Goal: Task Accomplishment & Management: Manage account settings

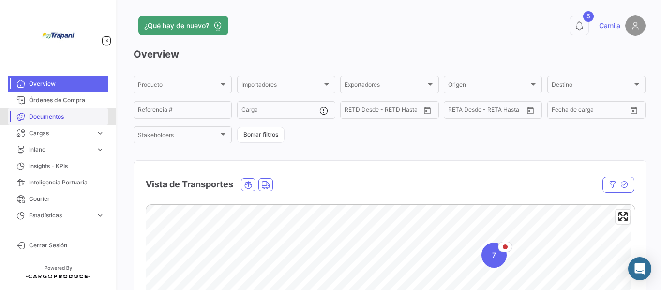
click at [51, 115] on span "Documentos" at bounding box center [66, 116] width 75 height 9
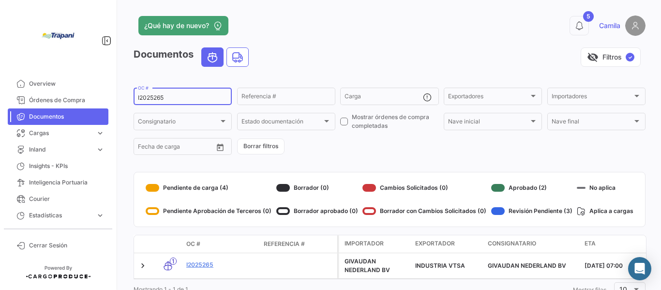
click at [204, 96] on input "I2025265" at bounding box center [182, 97] width 89 height 7
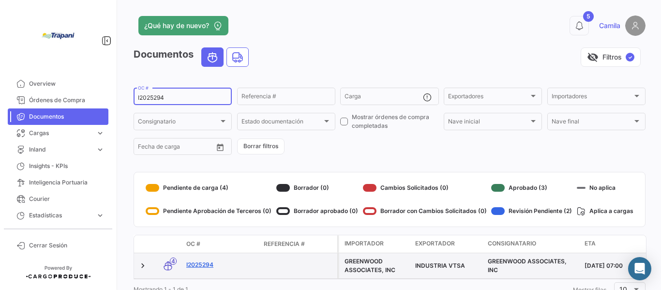
type input "I2025294"
click at [196, 267] on link "I2025294" at bounding box center [221, 264] width 70 height 9
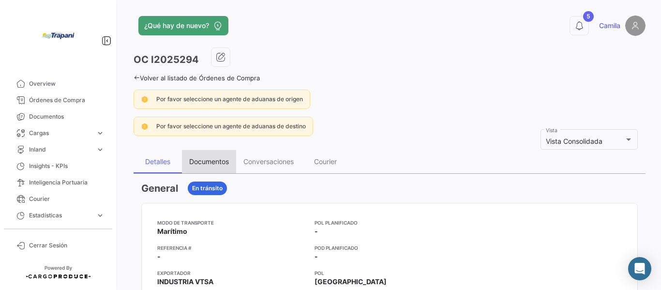
click at [213, 160] on div "Documentos" at bounding box center [209, 161] width 40 height 8
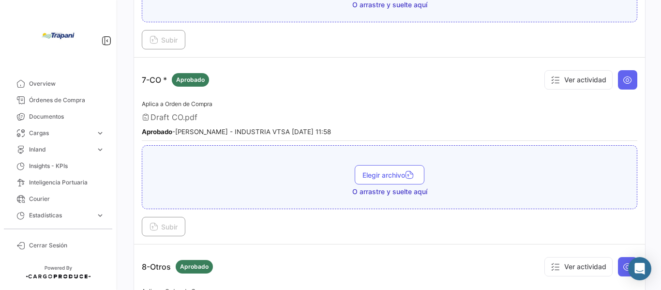
scroll to position [1209, 0]
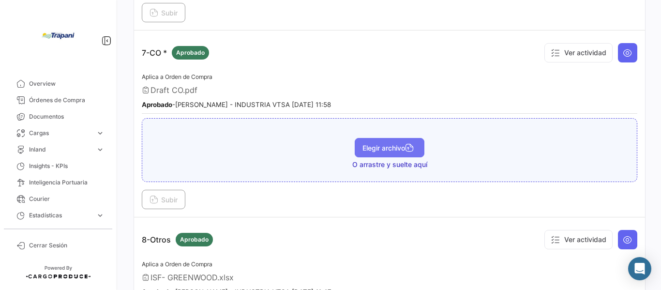
click at [384, 149] on span "Elegir archivo" at bounding box center [389, 148] width 54 height 8
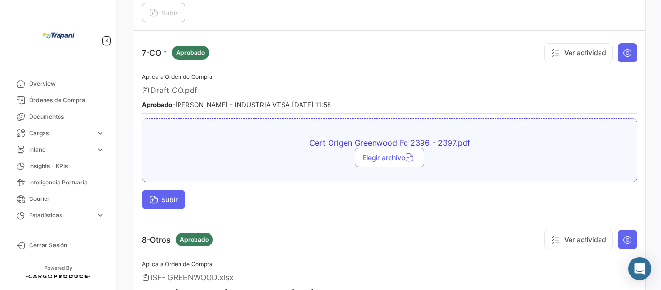
click at [167, 201] on span "Subir" at bounding box center [163, 199] width 28 height 8
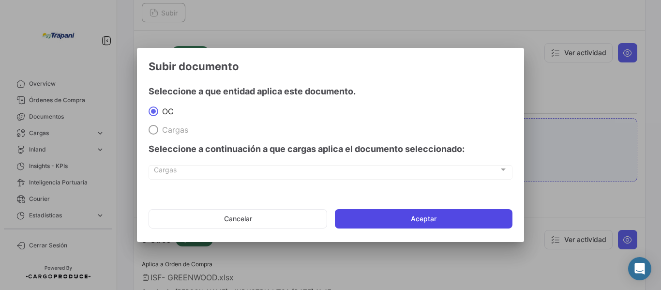
click at [475, 219] on button "Aceptar" at bounding box center [424, 218] width 178 height 19
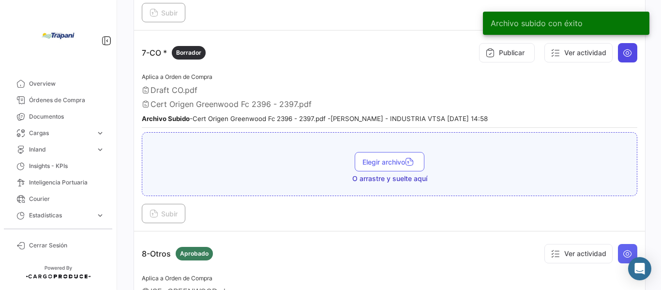
click at [629, 55] on button at bounding box center [627, 52] width 19 height 19
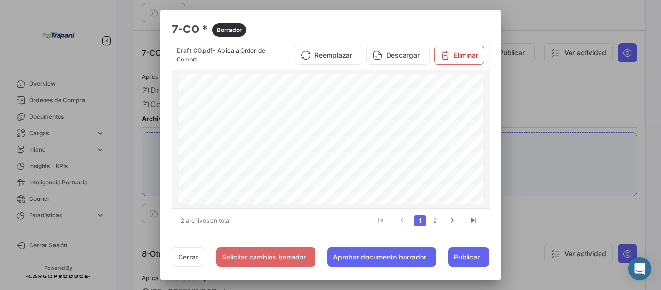
scroll to position [305, 0]
click at [475, 257] on span "Publicar" at bounding box center [467, 257] width 26 height 10
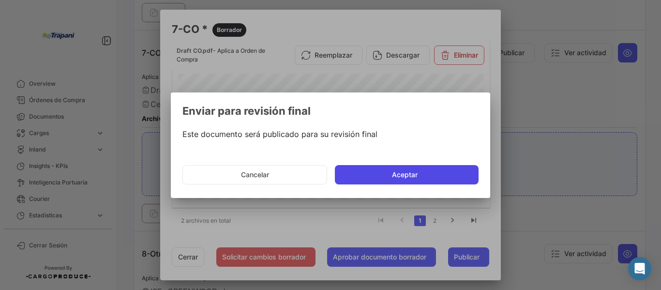
click at [438, 178] on button "Aceptar" at bounding box center [407, 174] width 144 height 19
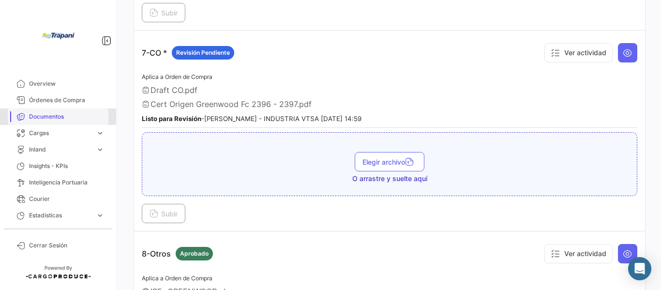
click at [58, 118] on span "Documentos" at bounding box center [66, 116] width 75 height 9
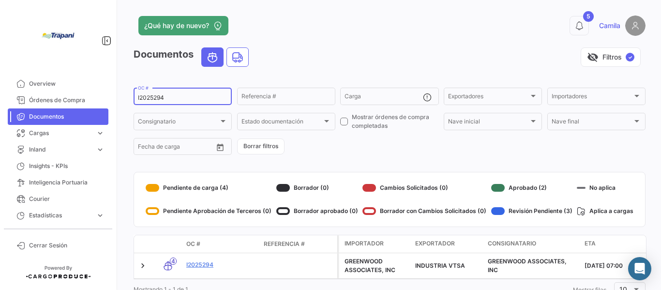
click at [211, 97] on input "I2025294" at bounding box center [182, 97] width 89 height 7
type input "I2025280"
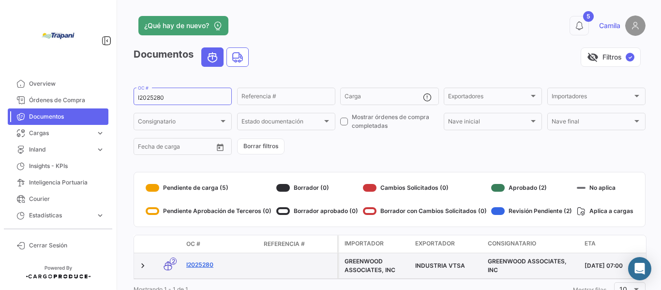
click at [206, 263] on link "I2025280" at bounding box center [221, 264] width 70 height 9
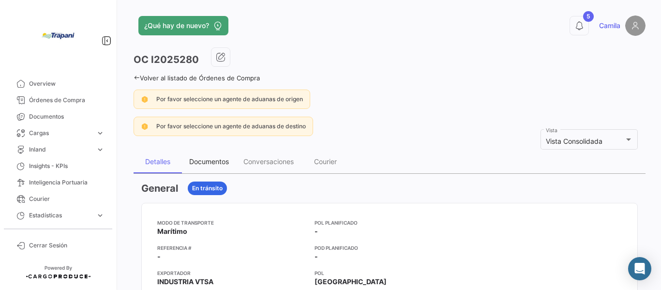
click at [205, 163] on div "Documentos" at bounding box center [209, 161] width 40 height 8
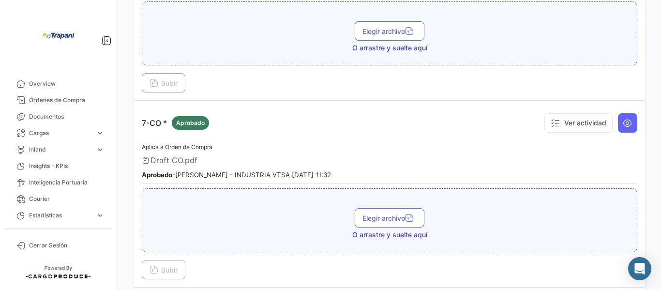
scroll to position [1161, 0]
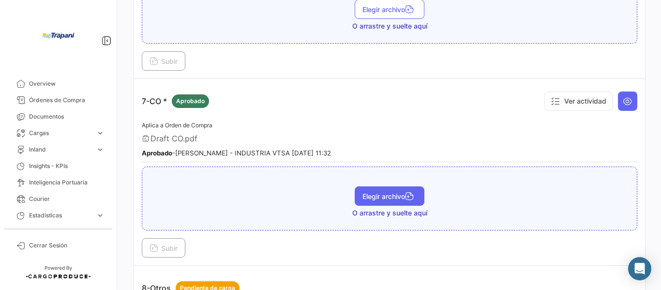
click at [387, 196] on span "Elegir archivo" at bounding box center [389, 196] width 54 height 8
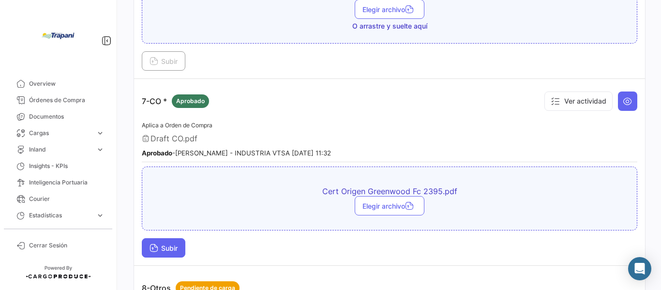
click at [180, 245] on button "Subir" at bounding box center [164, 247] width 44 height 19
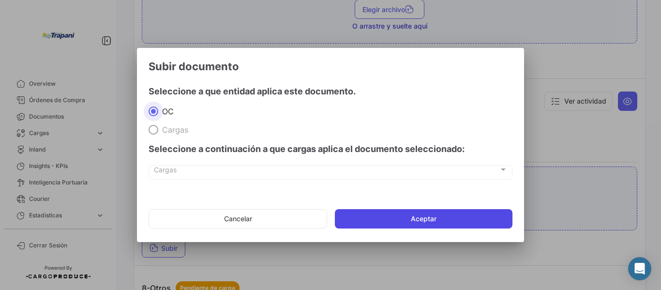
click at [442, 219] on button "Aceptar" at bounding box center [424, 218] width 178 height 19
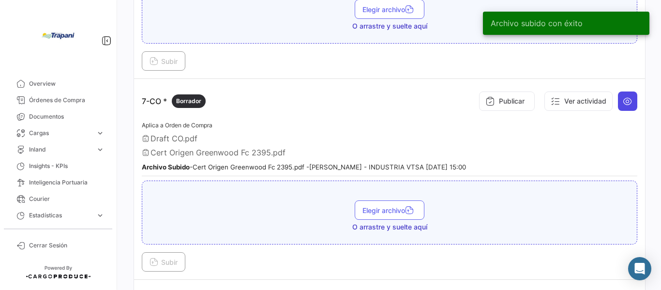
click at [626, 104] on icon at bounding box center [628, 101] width 10 height 10
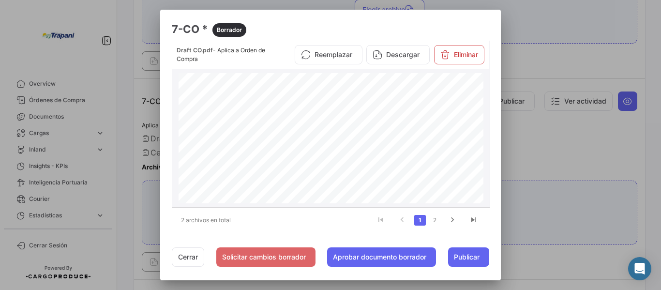
scroll to position [0, 0]
click at [464, 54] on button "Eliminar" at bounding box center [459, 54] width 50 height 19
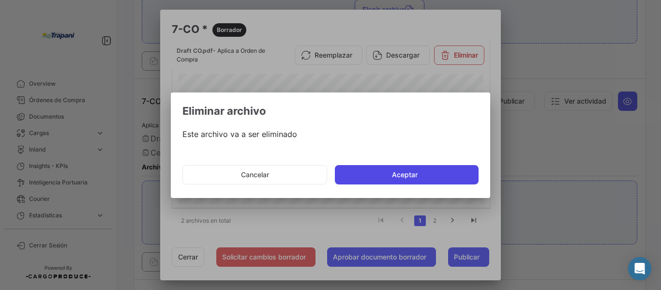
click at [432, 177] on button "Aceptar" at bounding box center [407, 174] width 144 height 19
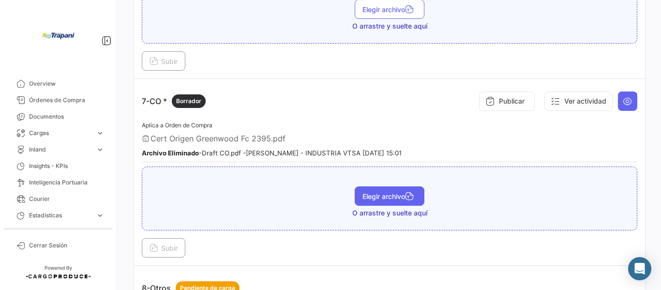
click at [377, 197] on span "Elegir archivo" at bounding box center [389, 196] width 54 height 8
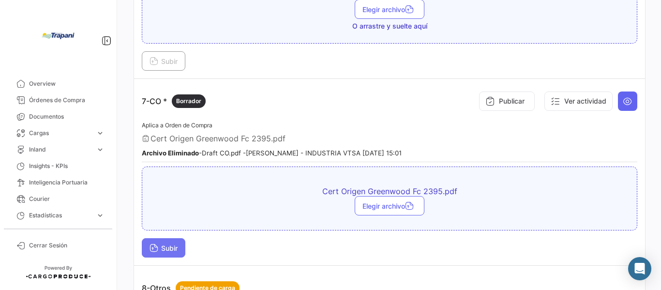
click at [159, 245] on span "Subir" at bounding box center [163, 248] width 28 height 8
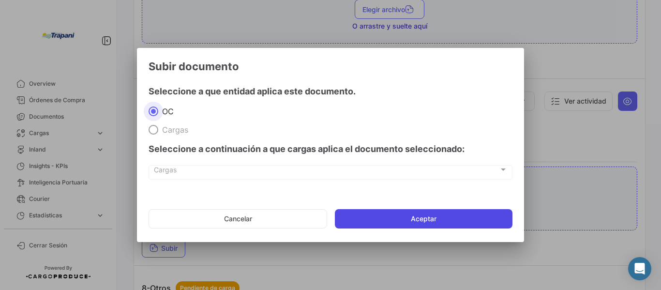
click at [433, 217] on button "Aceptar" at bounding box center [424, 218] width 178 height 19
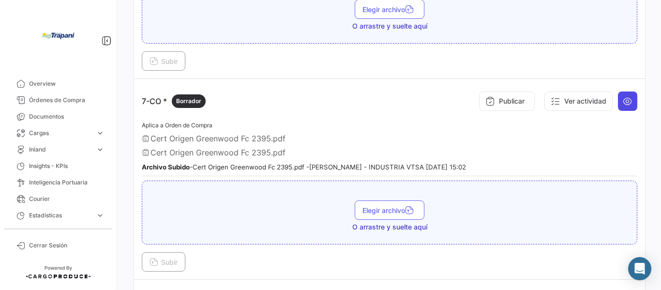
click at [629, 103] on button at bounding box center [627, 100] width 19 height 19
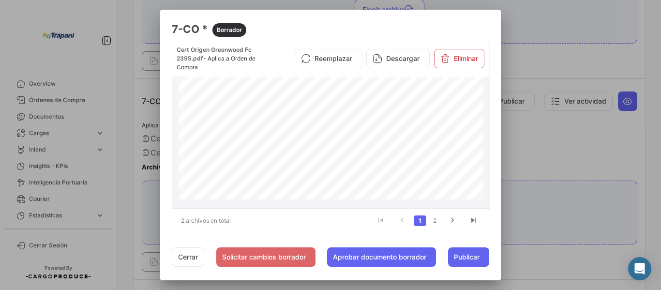
scroll to position [27, 0]
click at [432, 223] on link "2" at bounding box center [435, 220] width 12 height 11
click at [419, 223] on link "1" at bounding box center [420, 220] width 12 height 11
click at [470, 256] on span "Publicar" at bounding box center [467, 257] width 26 height 10
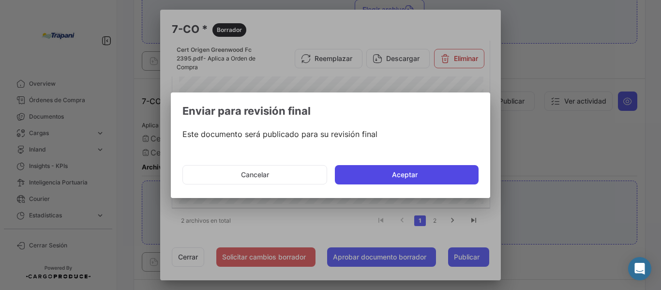
click at [392, 177] on button "Aceptar" at bounding box center [407, 174] width 144 height 19
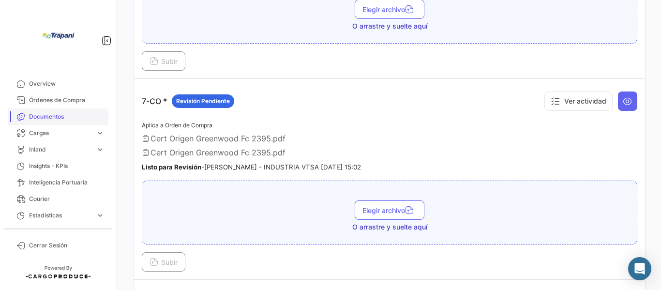
click at [41, 113] on span "Documentos" at bounding box center [66, 116] width 75 height 9
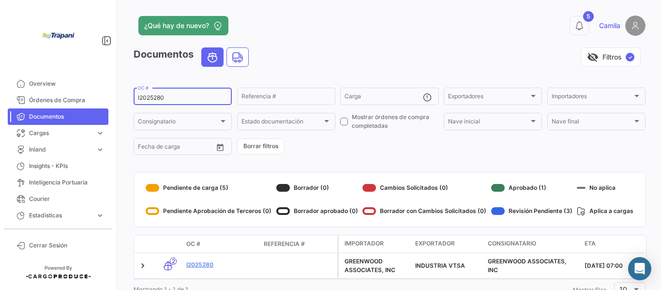
click at [193, 99] on input "I2025280" at bounding box center [182, 97] width 89 height 7
type input "I2025279"
click at [194, 266] on link "I2025279" at bounding box center [221, 264] width 70 height 9
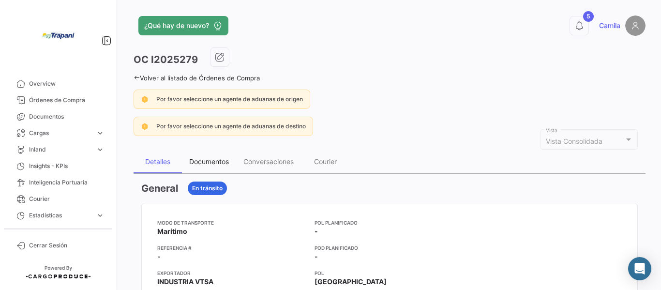
click at [215, 161] on div "Documentos" at bounding box center [209, 161] width 40 height 8
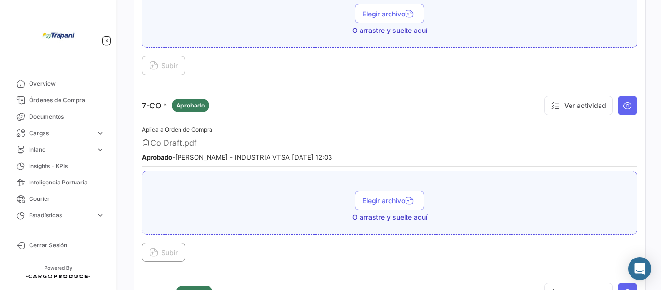
scroll to position [1161, 0]
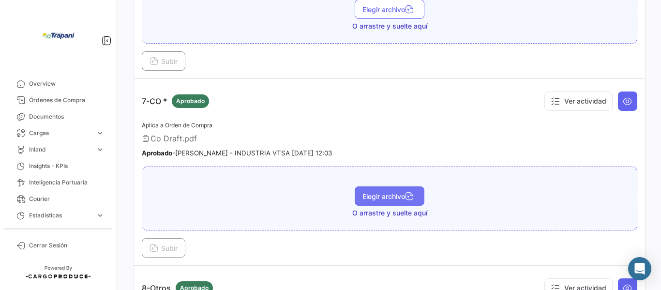
click at [380, 196] on span "Elegir archivo" at bounding box center [389, 196] width 54 height 8
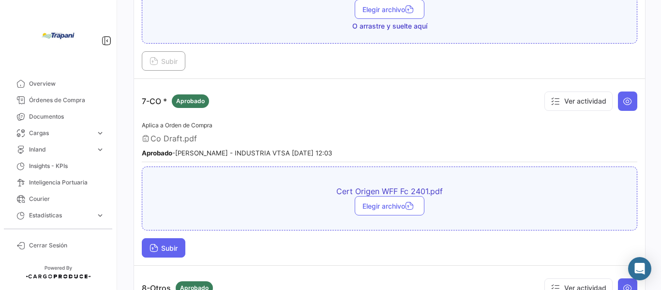
click at [166, 248] on span "Subir" at bounding box center [163, 248] width 28 height 8
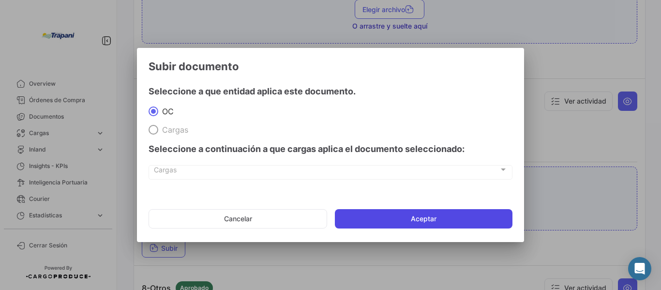
click at [472, 223] on button "Aceptar" at bounding box center [424, 218] width 178 height 19
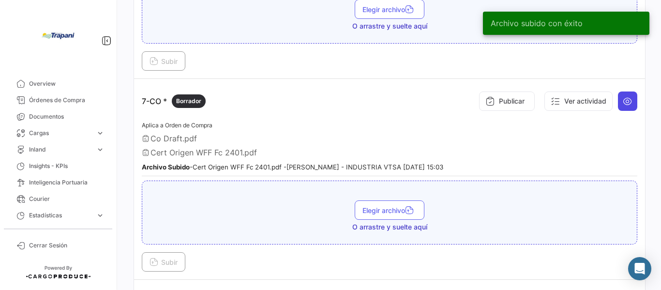
click at [623, 104] on icon at bounding box center [628, 101] width 10 height 10
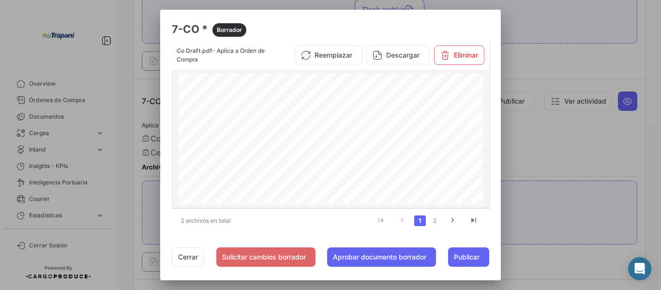
scroll to position [305, 0]
click at [457, 56] on button "Eliminar" at bounding box center [459, 54] width 50 height 19
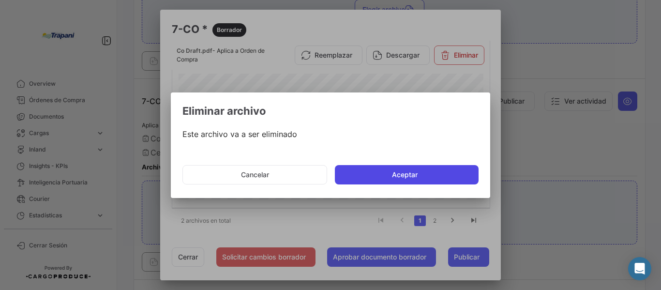
click at [415, 176] on button "Aceptar" at bounding box center [407, 174] width 144 height 19
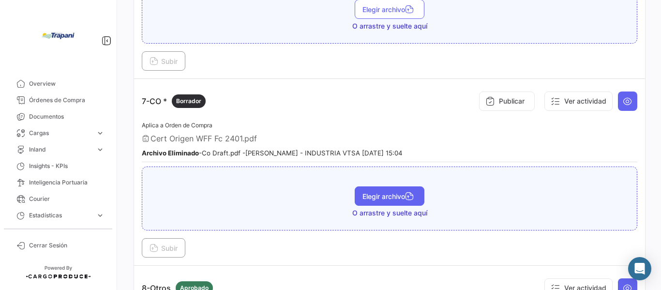
click at [396, 197] on span "Elegir archivo" at bounding box center [389, 196] width 54 height 8
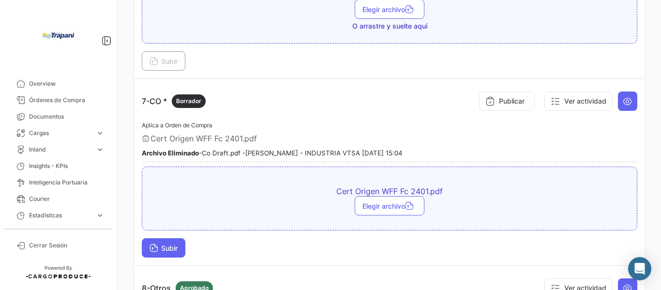
click at [166, 249] on span "Subir" at bounding box center [163, 248] width 28 height 8
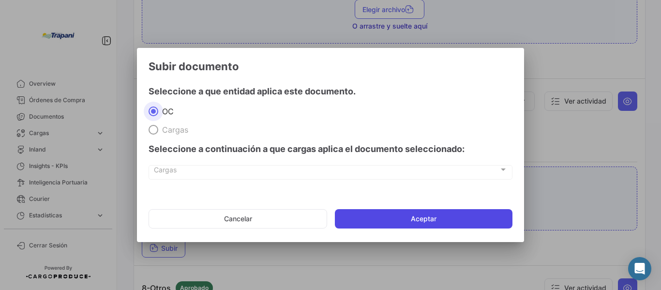
click at [411, 215] on button "Aceptar" at bounding box center [424, 218] width 178 height 19
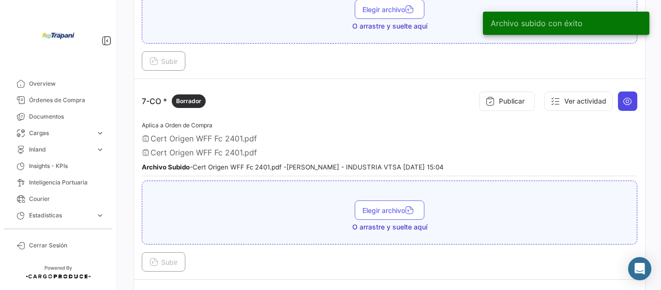
click at [624, 101] on icon at bounding box center [628, 101] width 10 height 10
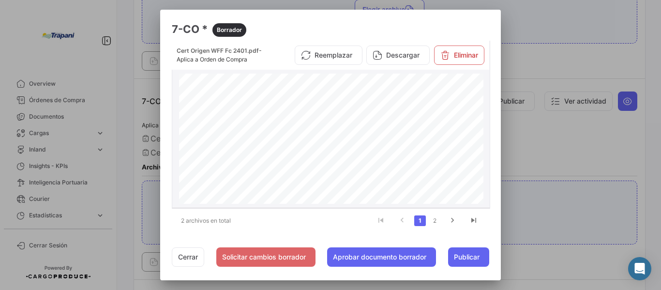
scroll to position [268, 0]
click at [472, 256] on span "Publicar" at bounding box center [467, 257] width 26 height 10
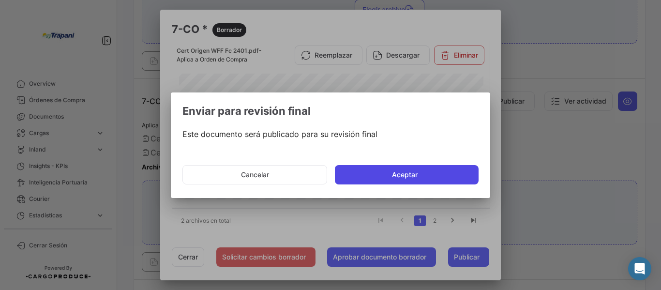
click at [432, 177] on button "Aceptar" at bounding box center [407, 174] width 144 height 19
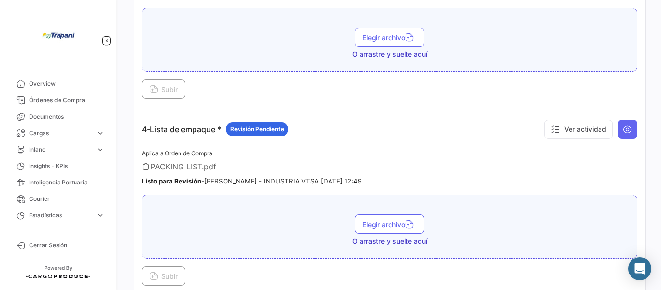
scroll to position [473, 0]
